Goal: Book appointment/travel/reservation

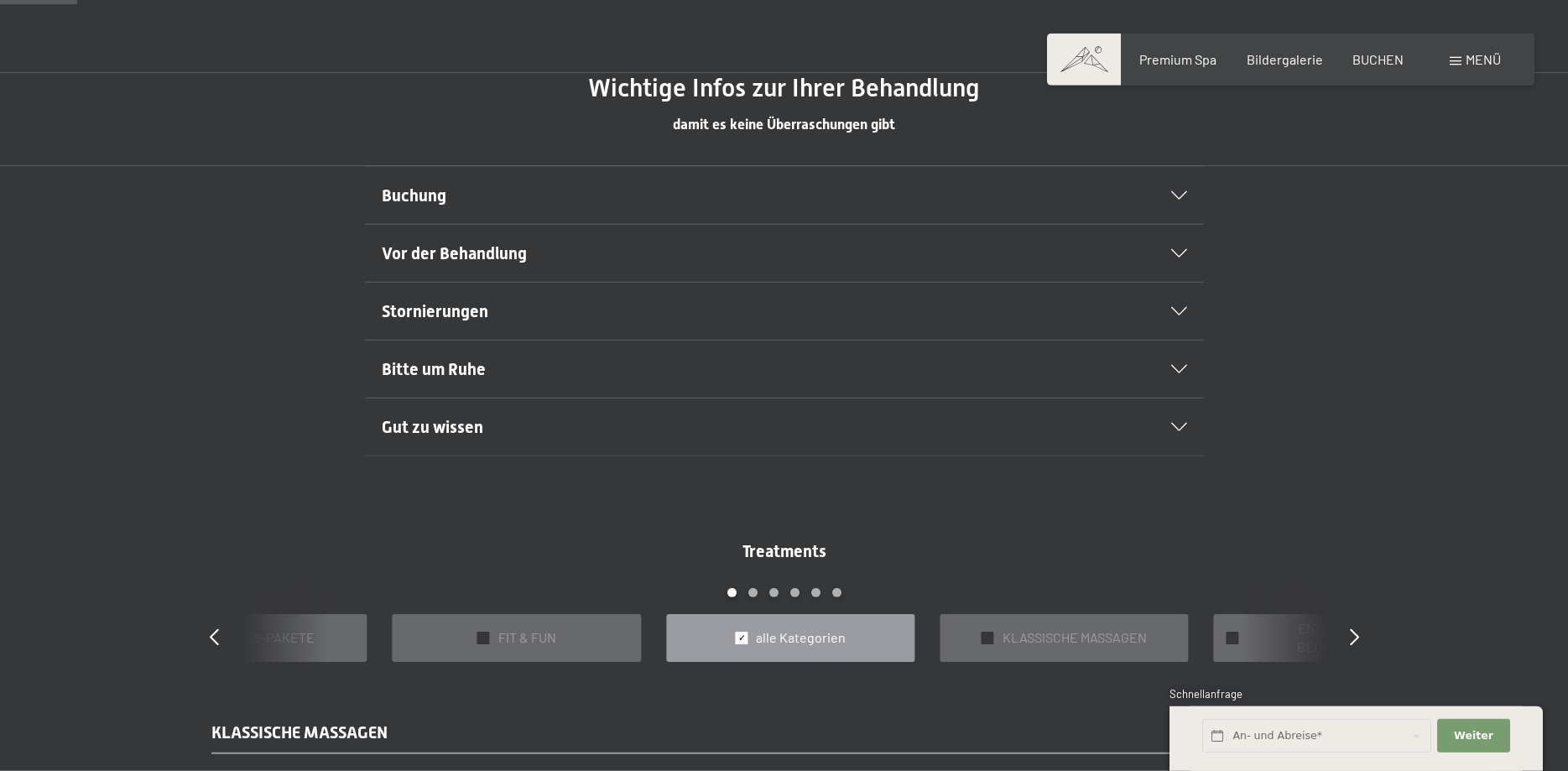
scroll to position [1027, 0]
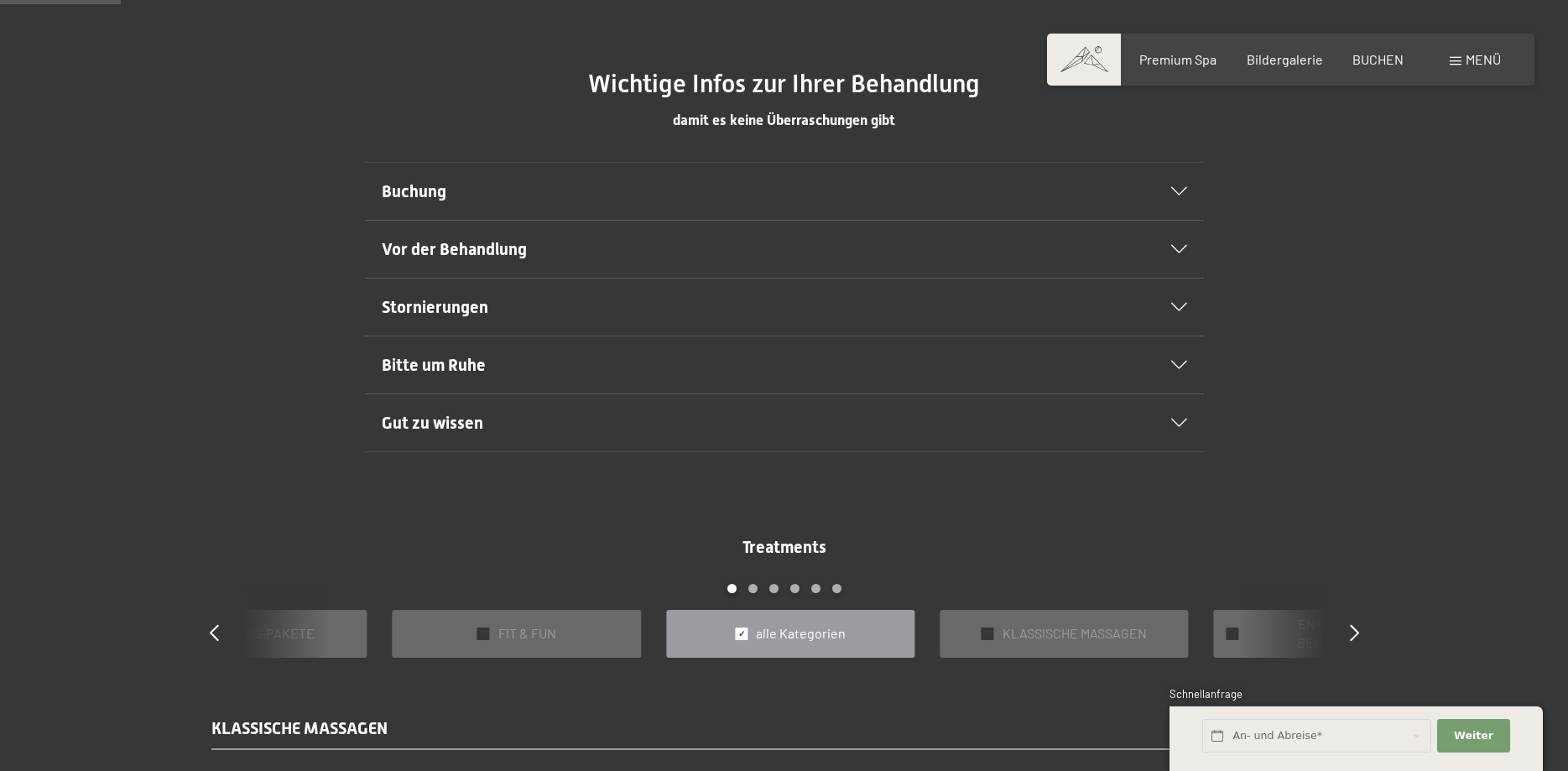
click at [445, 182] on h2 "Buchung" at bounding box center [744, 192] width 725 height 24
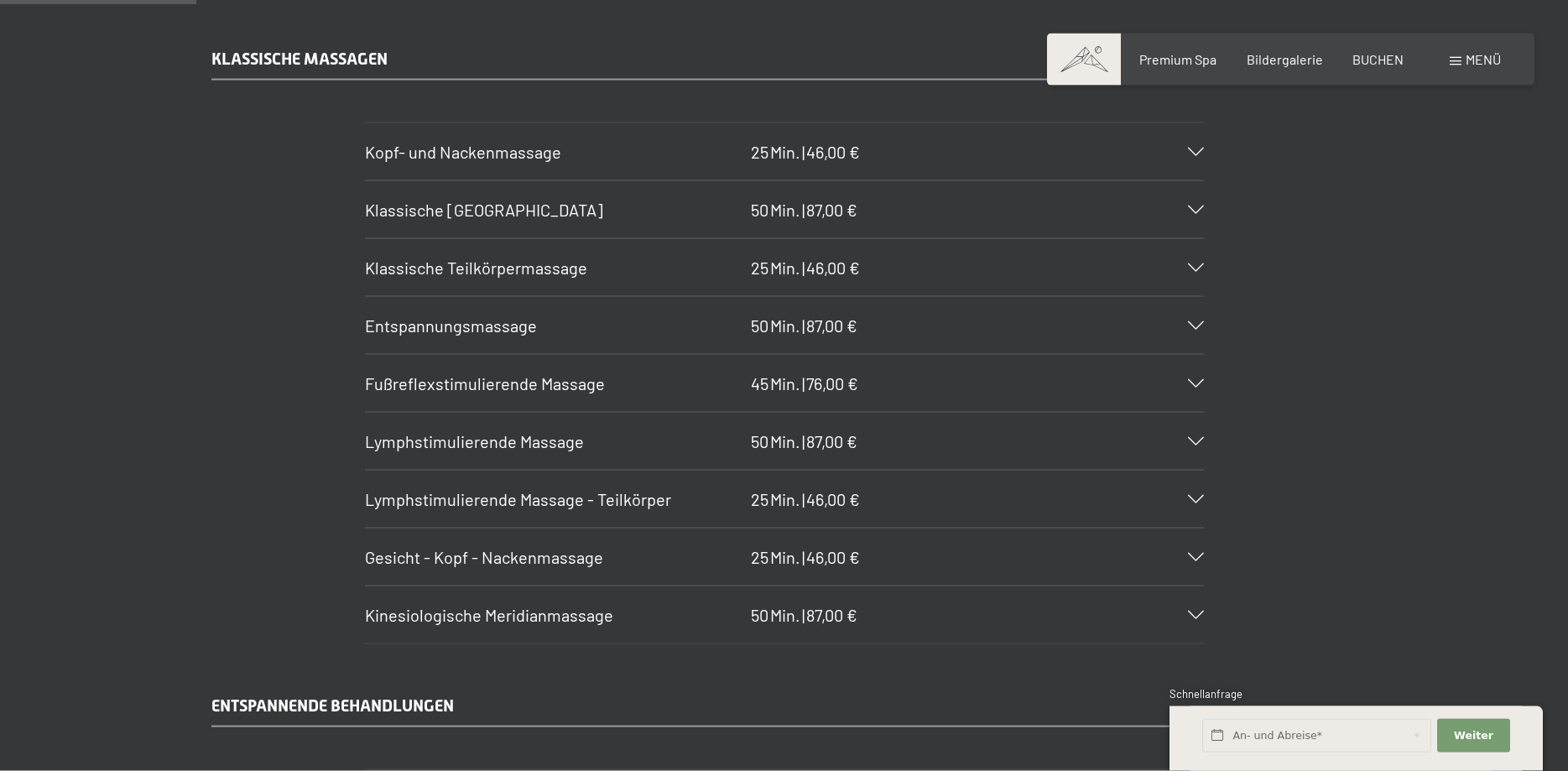
scroll to position [1627, 0]
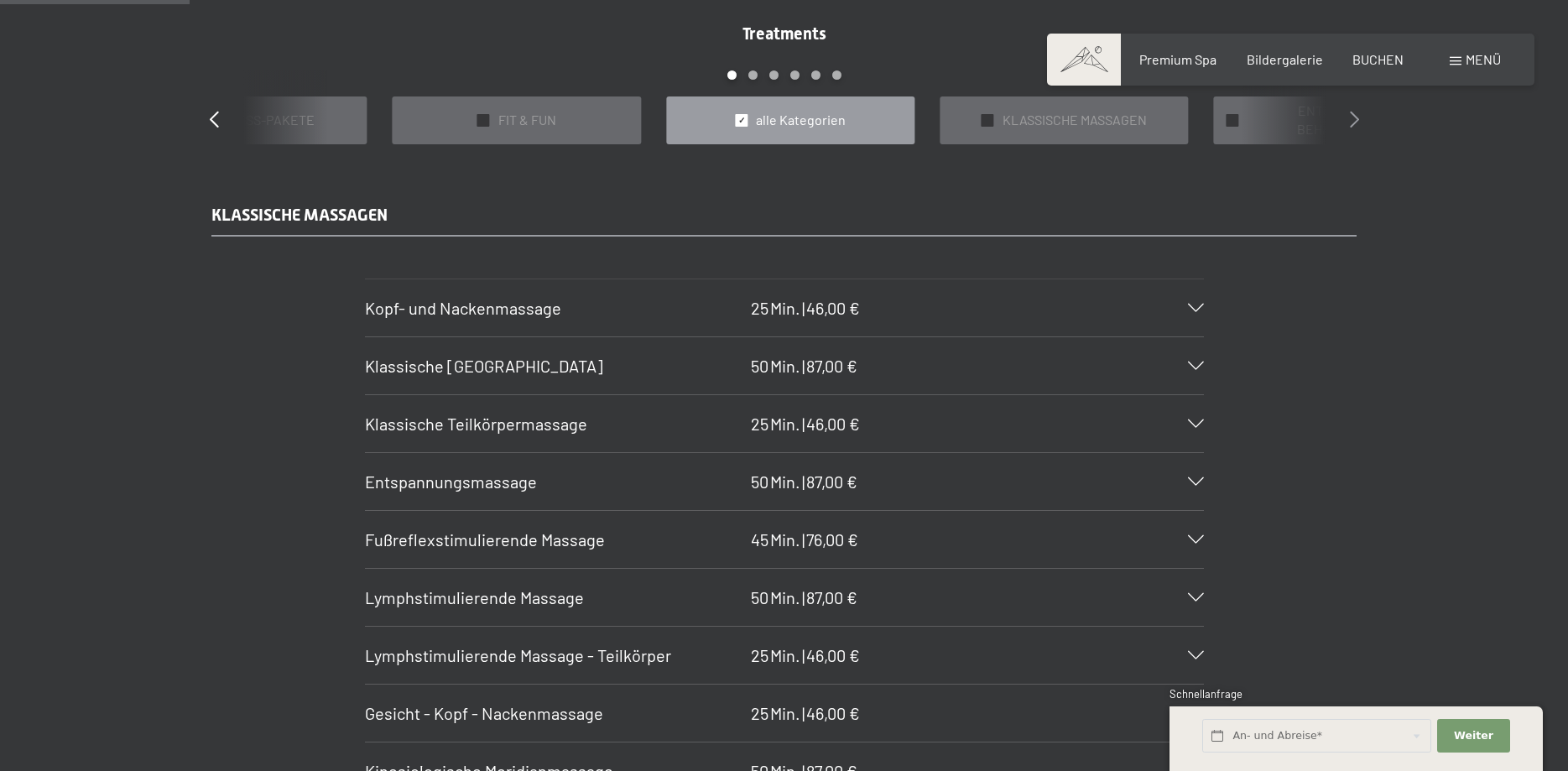
click at [1350, 117] on icon at bounding box center [1354, 119] width 9 height 17
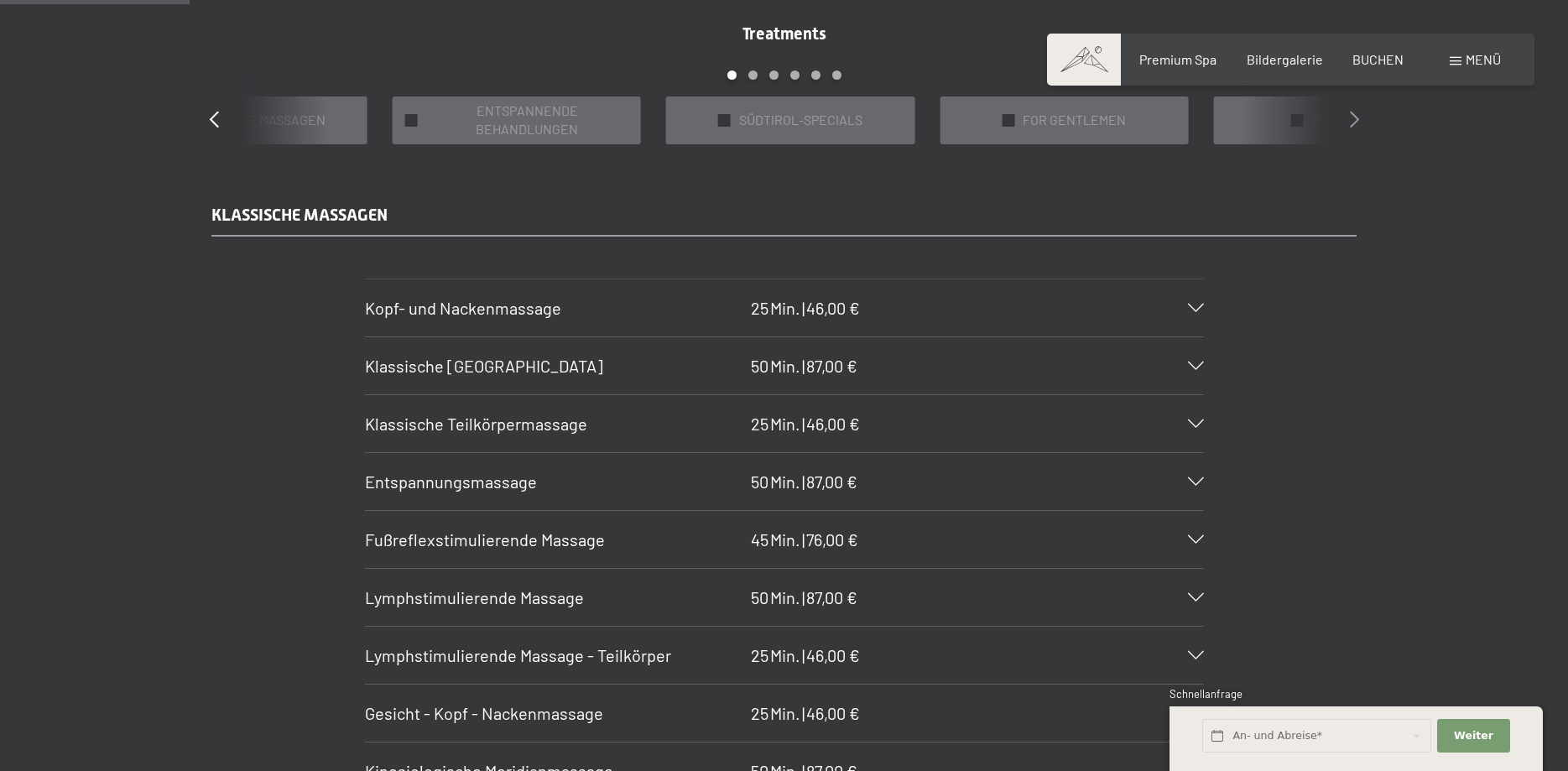
click at [1350, 117] on icon at bounding box center [1354, 119] width 9 height 17
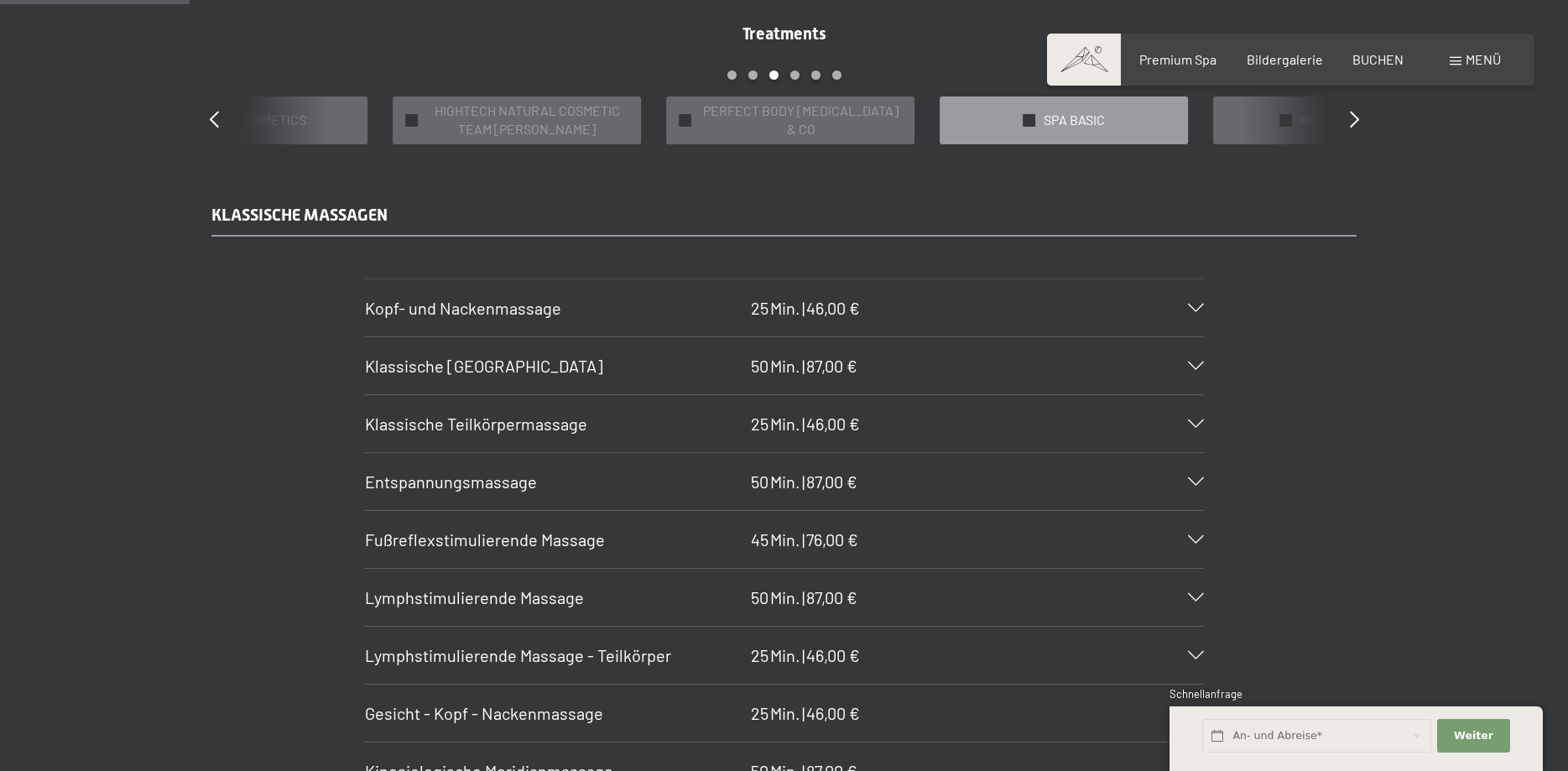
click at [1128, 108] on div "✓ SPA BASIC" at bounding box center [1064, 120] width 249 height 48
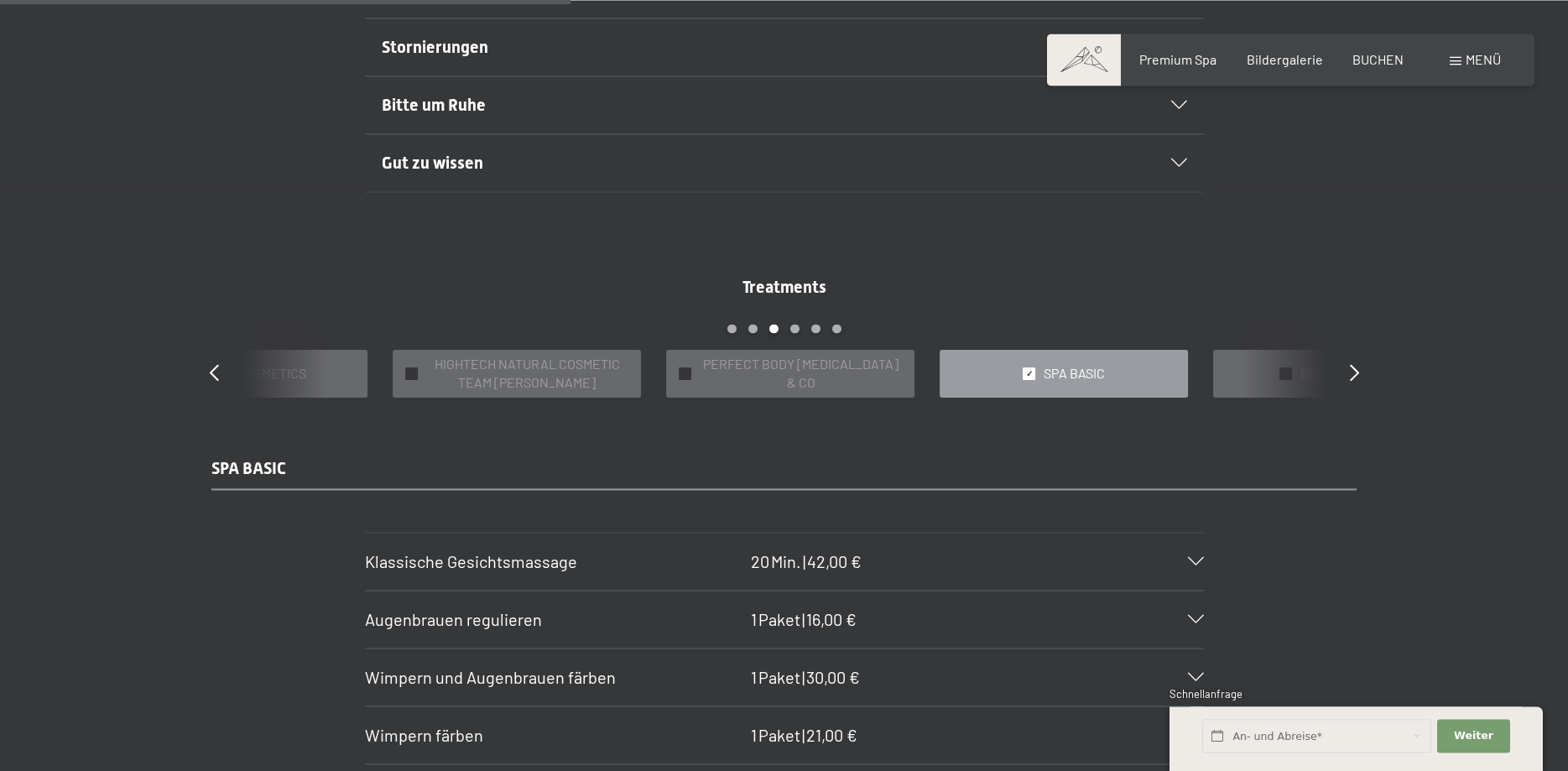
scroll to position [1370, 0]
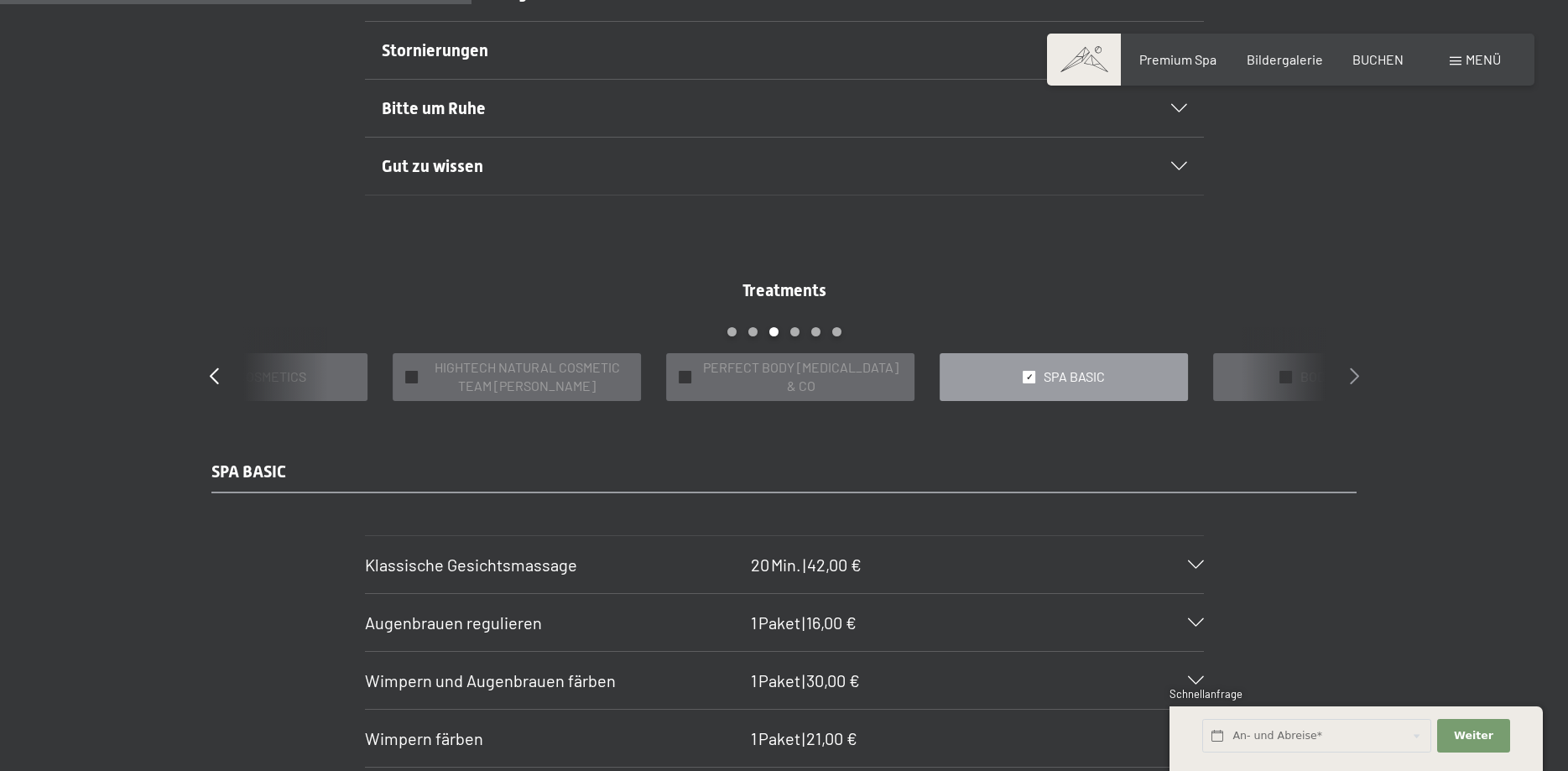
click at [1357, 377] on icon at bounding box center [1354, 376] width 9 height 17
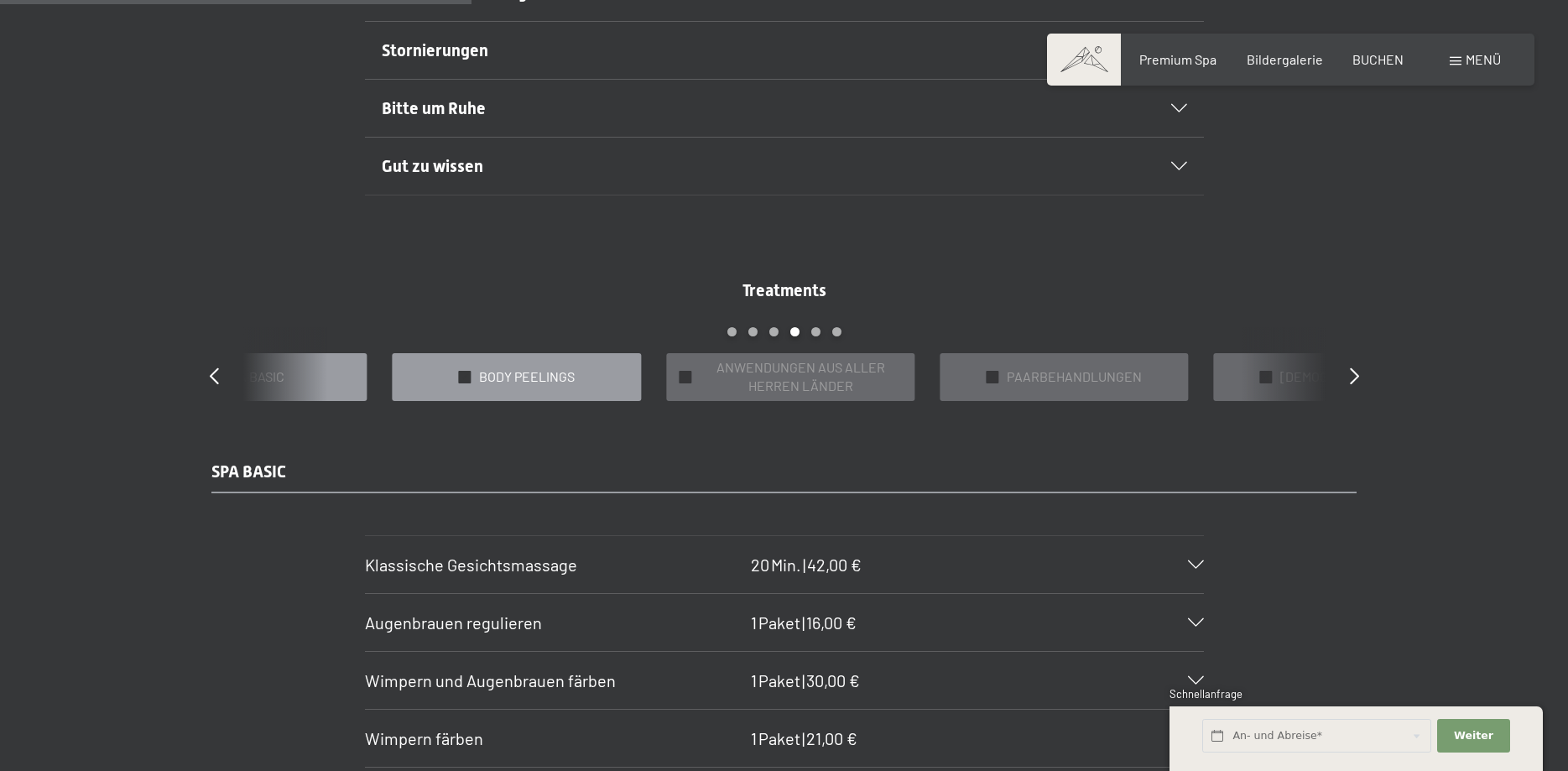
click at [571, 380] on span "BODY PEELINGS" at bounding box center [527, 377] width 96 height 18
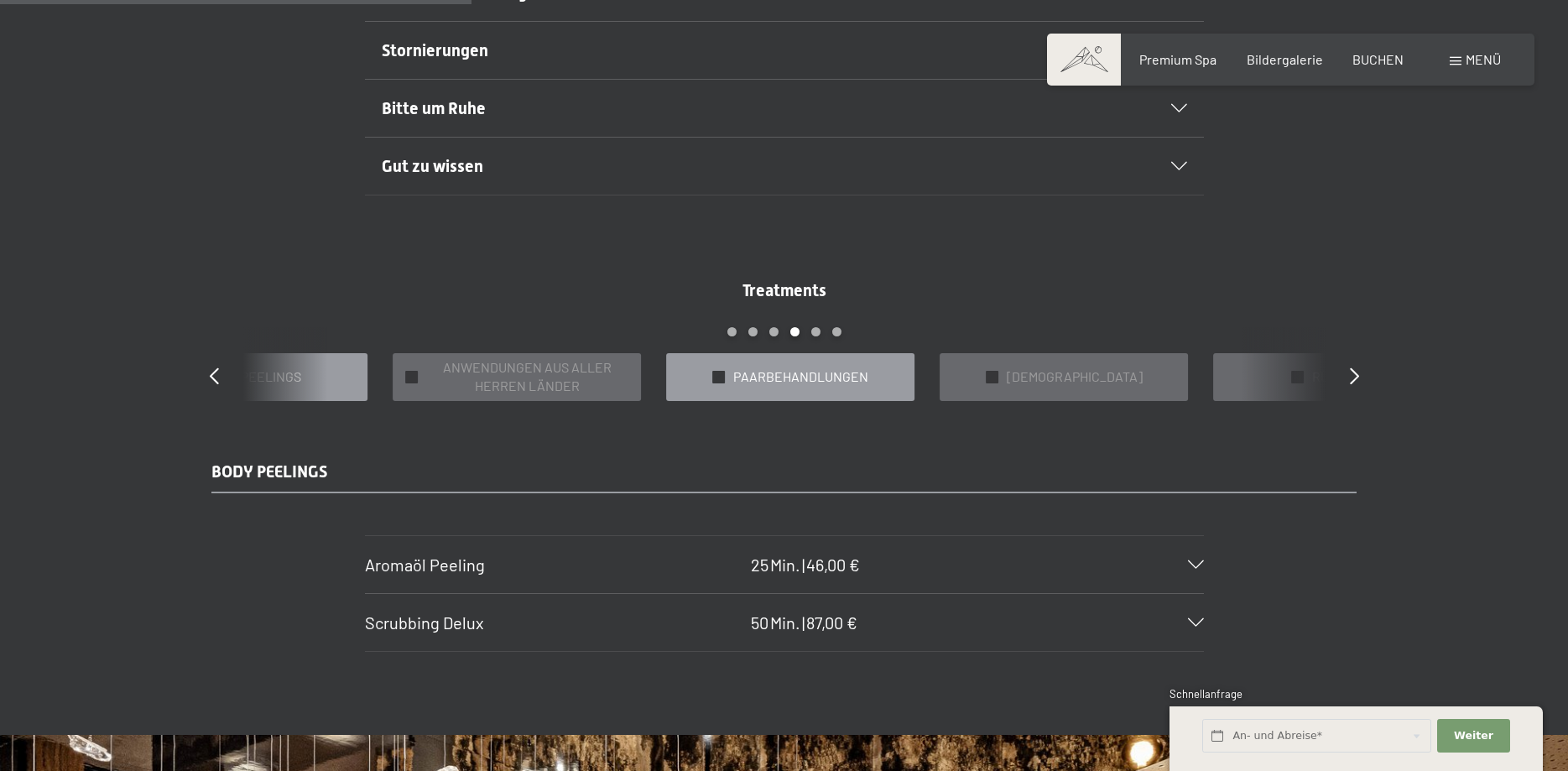
click at [830, 383] on span "PAARBEHANDLUNGEN" at bounding box center [801, 377] width 135 height 18
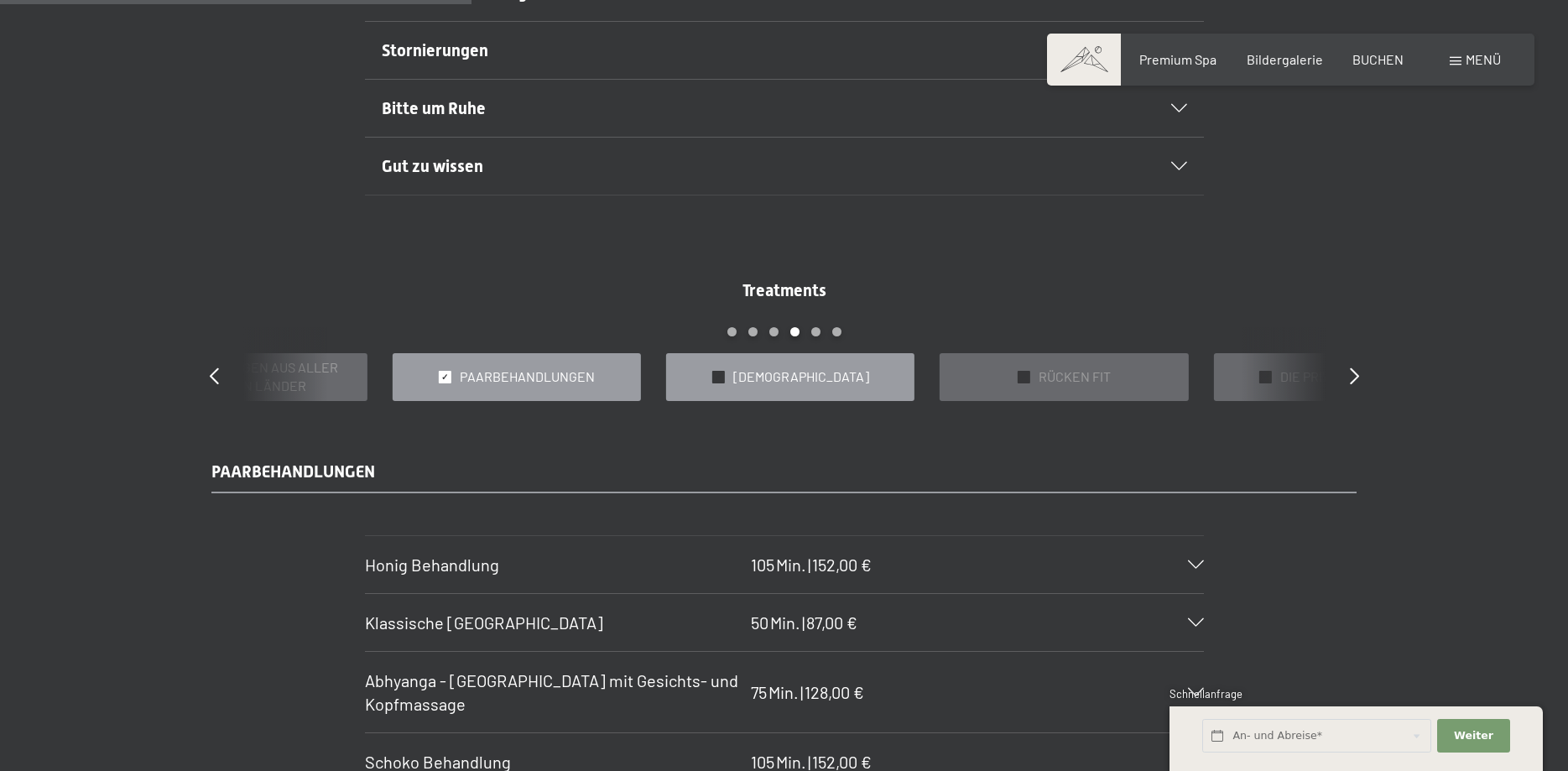
click at [887, 382] on div "✓ [DEMOGRAPHIC_DATA]" at bounding box center [791, 377] width 249 height 48
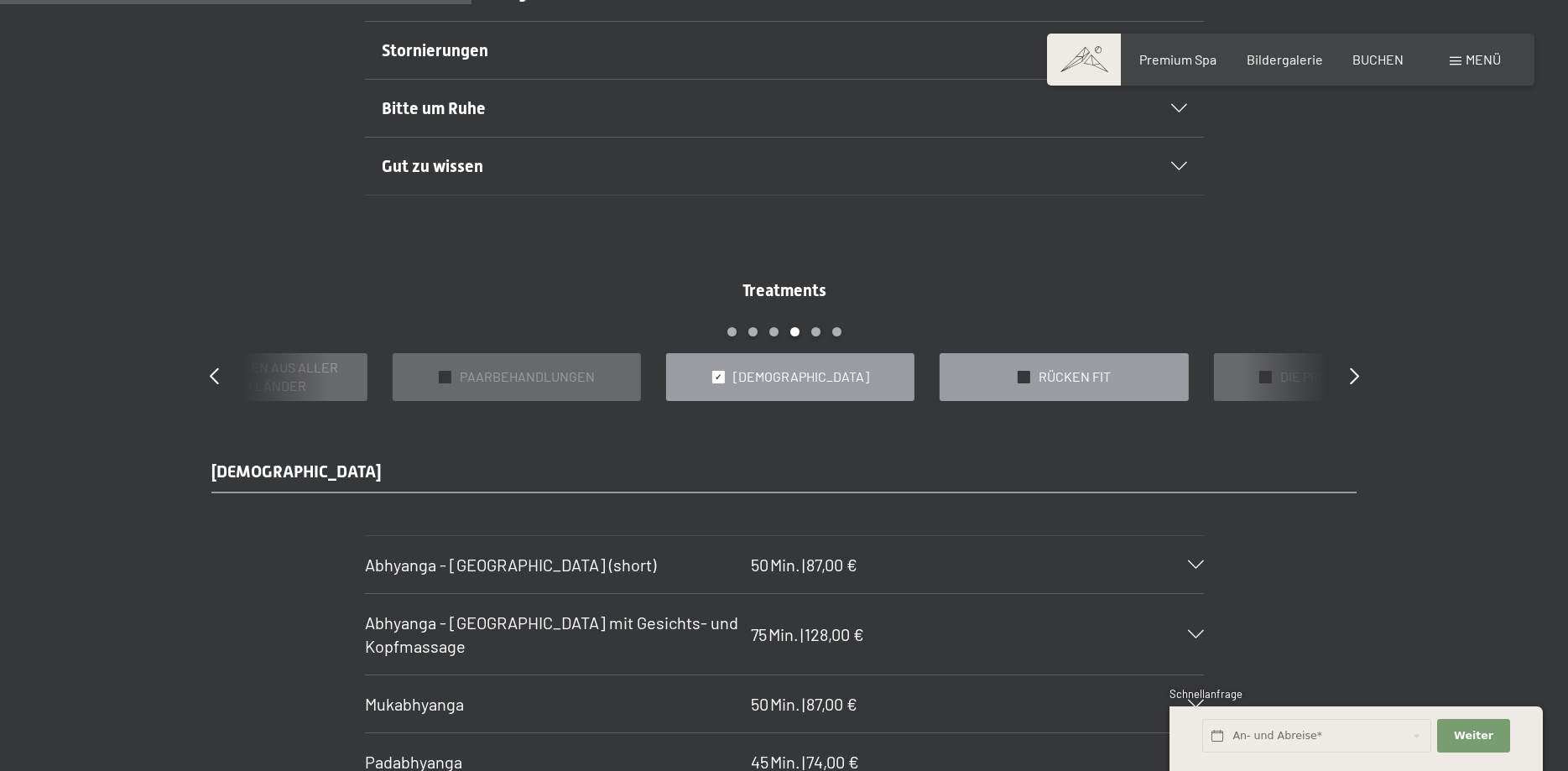
drag, startPoint x: 1038, startPoint y: 378, endPoint x: 1135, endPoint y: 372, distance: 97.2
click at [1039, 378] on div "✓ RÜCKEN FIT" at bounding box center [1064, 377] width 249 height 48
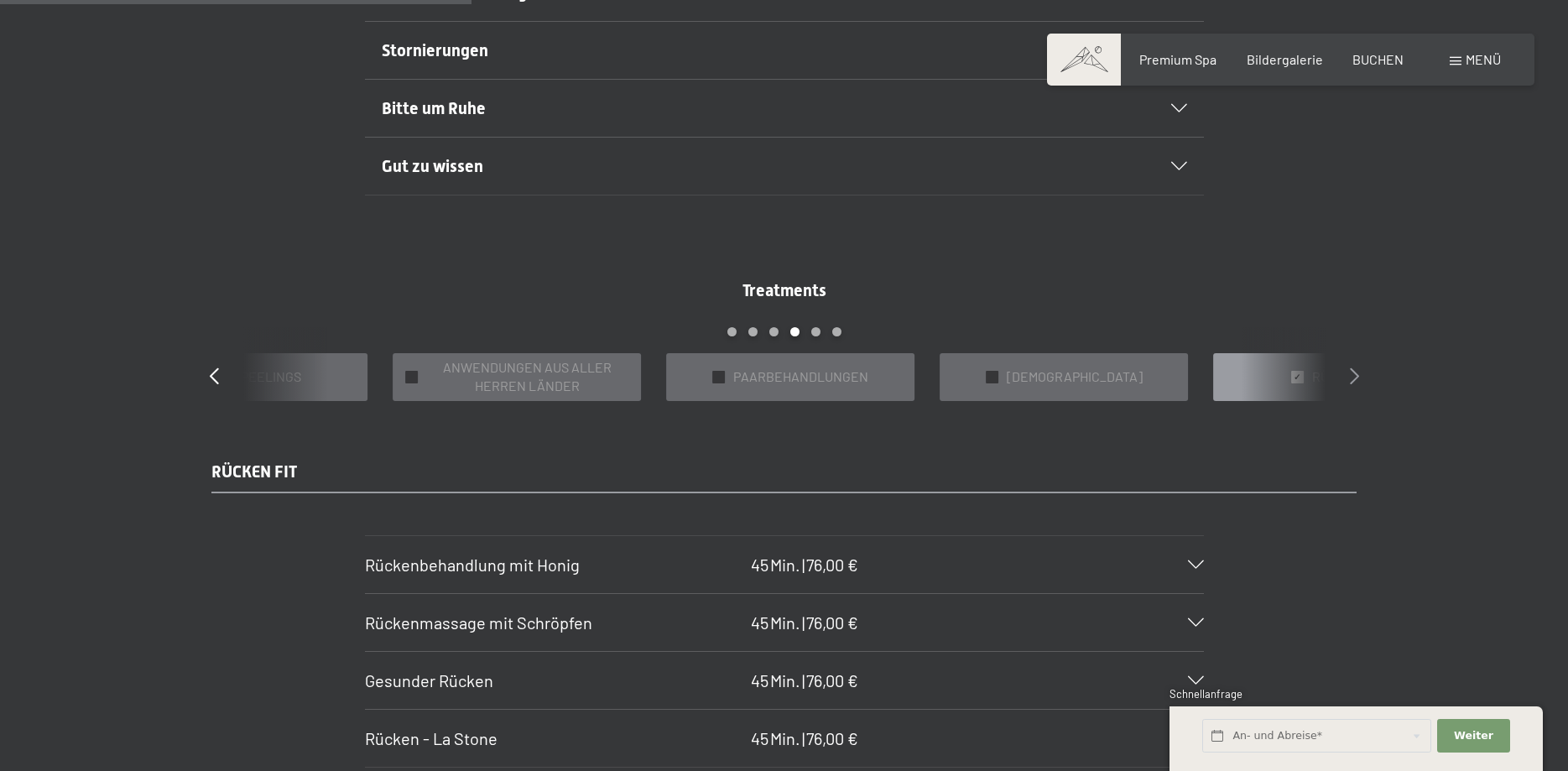
click at [1357, 378] on icon at bounding box center [1354, 376] width 9 height 17
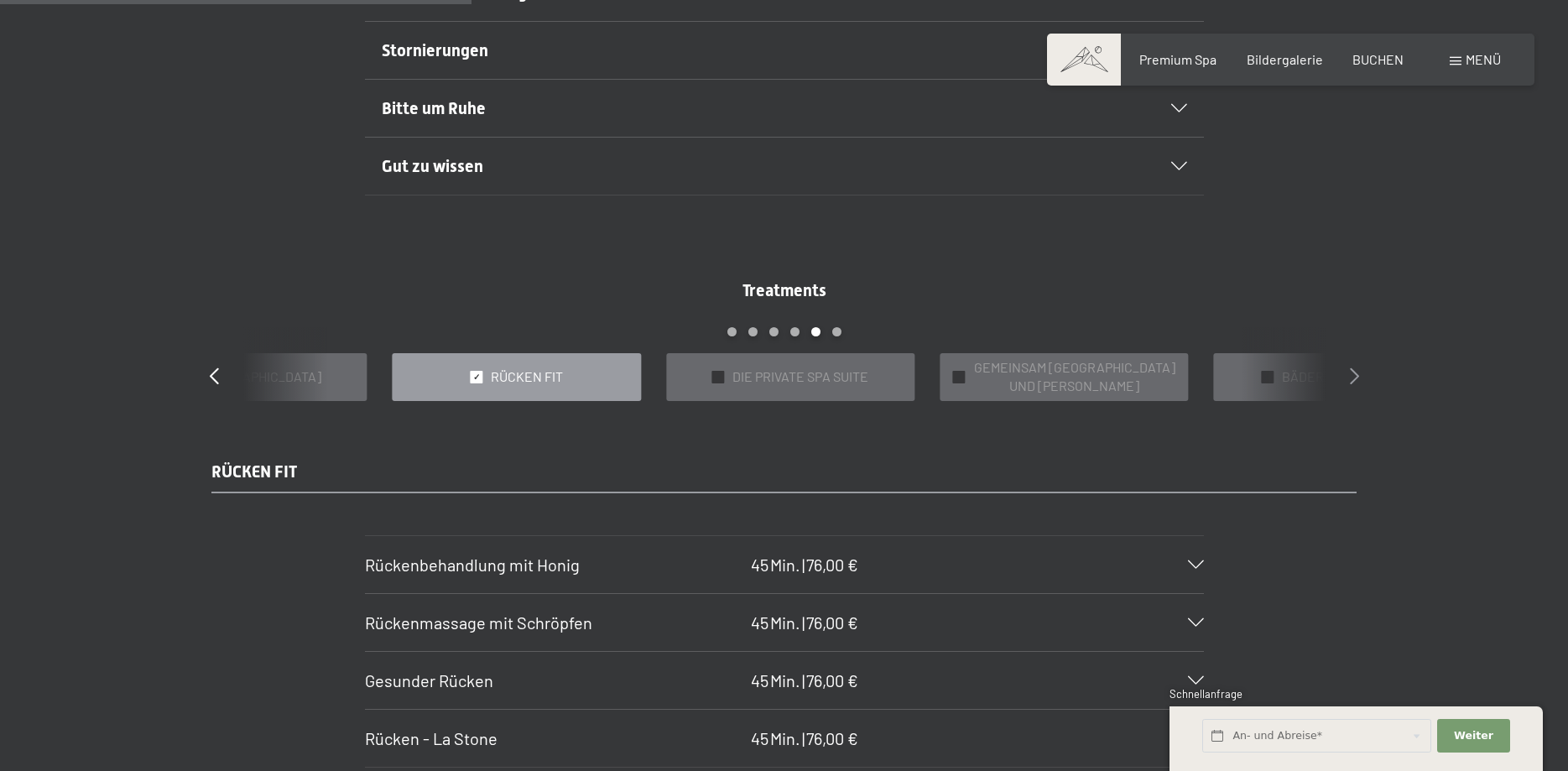
click at [1357, 378] on icon at bounding box center [1354, 376] width 9 height 17
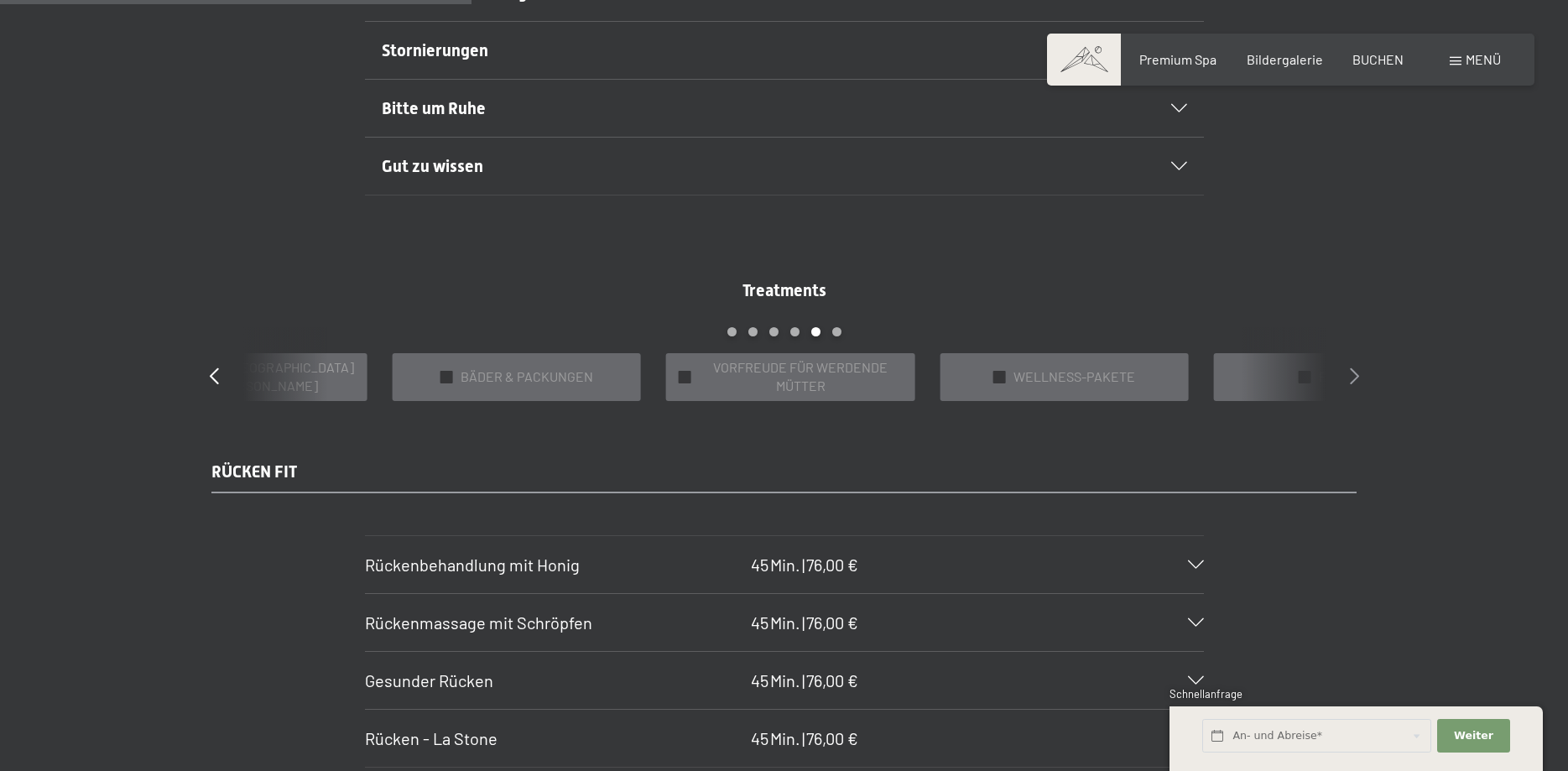
click at [1350, 370] on icon at bounding box center [1354, 376] width 9 height 17
